Goal: Find specific page/section: Find specific page/section

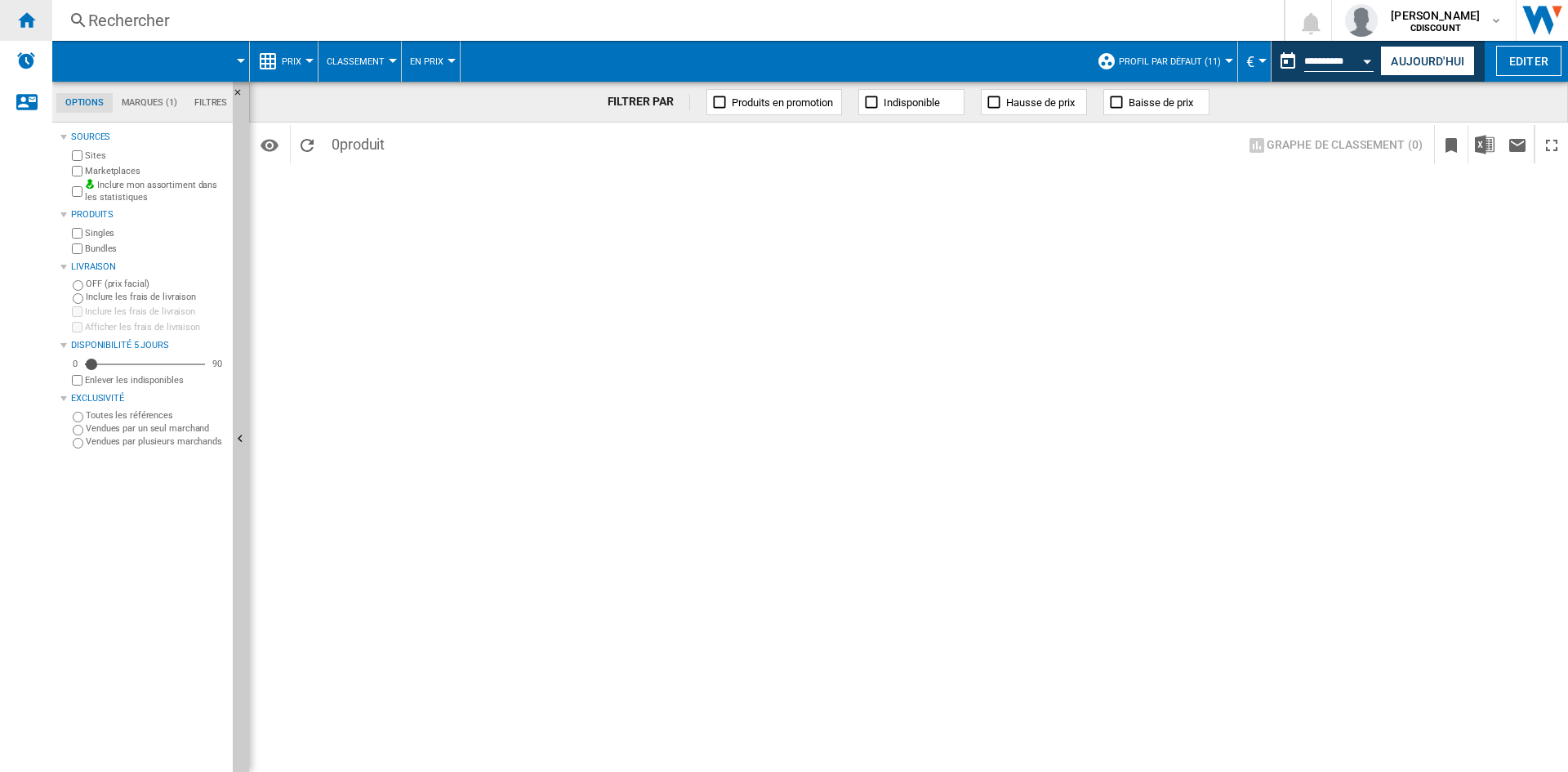
click at [21, 12] on ng-md-icon "Accueil" at bounding box center [26, 19] width 20 height 20
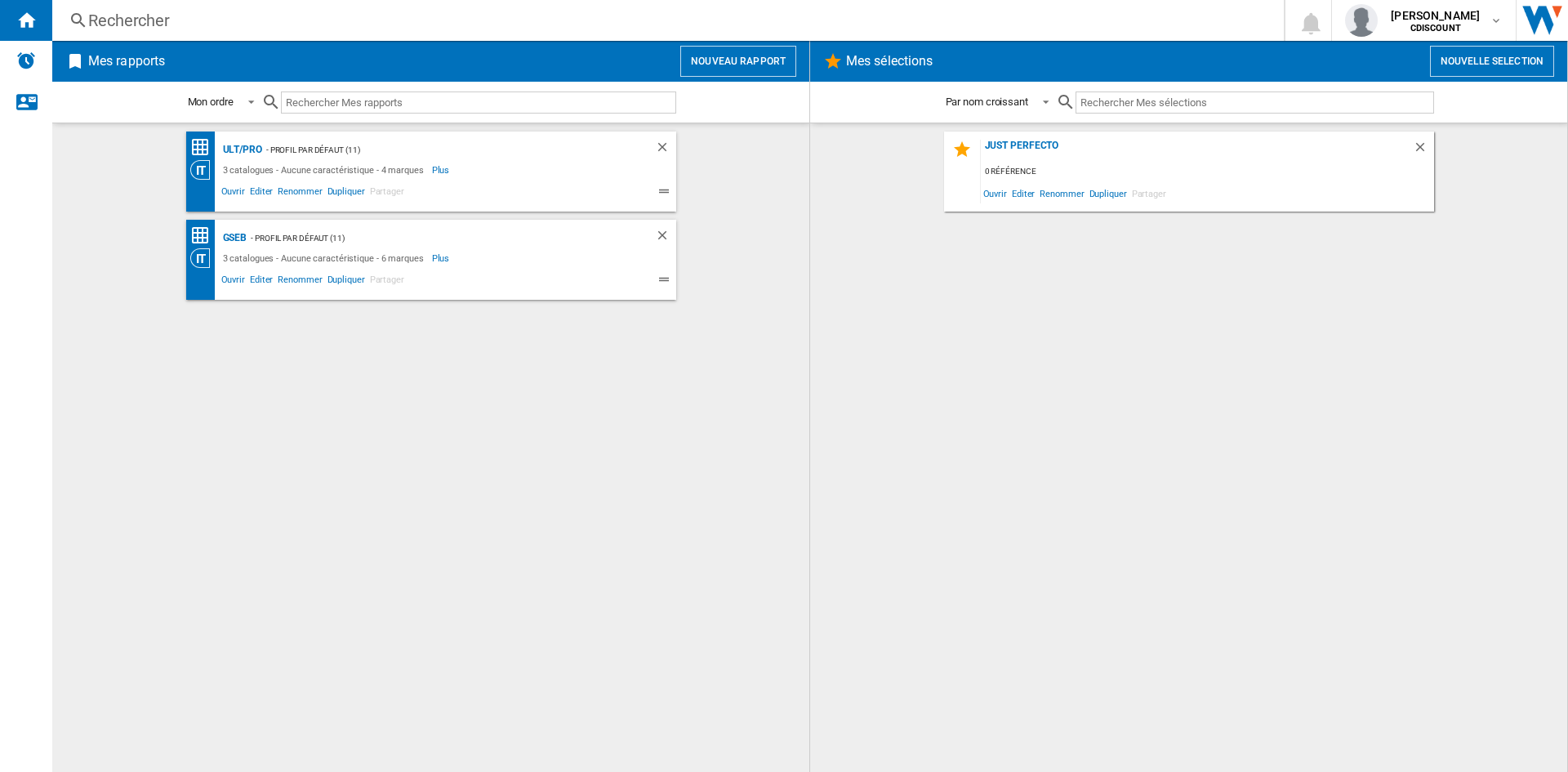
click at [309, 146] on div "- Profil par défaut (11)" at bounding box center [442, 150] width 360 height 20
click at [233, 188] on span "Ouvrir" at bounding box center [233, 193] width 29 height 20
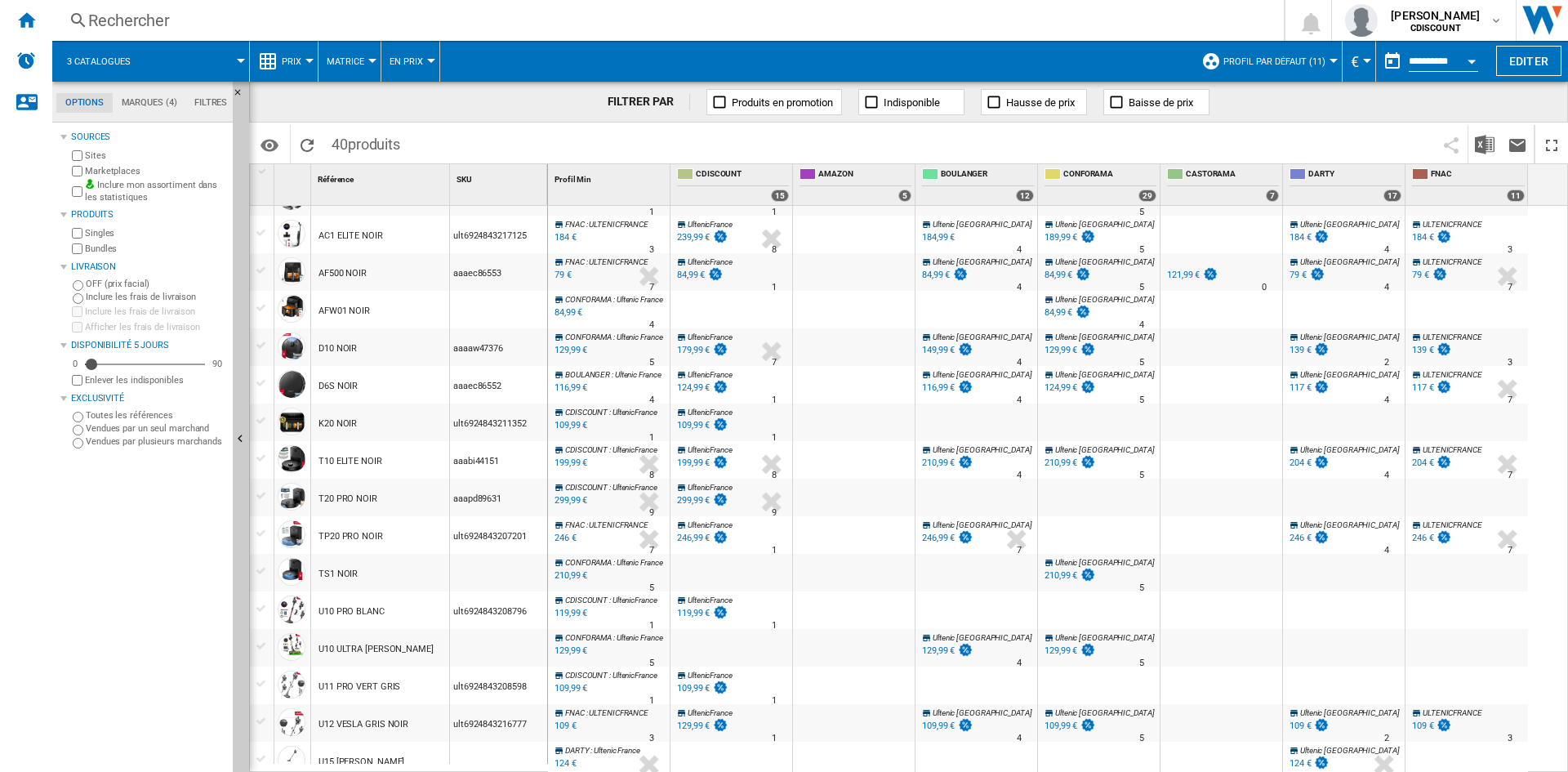
scroll to position [362, 0]
